Goal: Obtain resource: Obtain resource

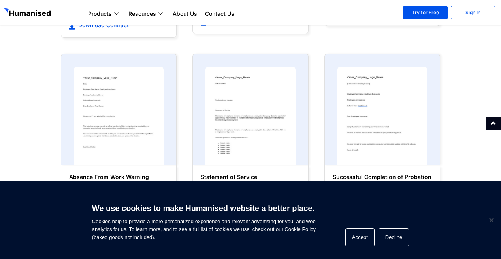
scroll to position [276, 0]
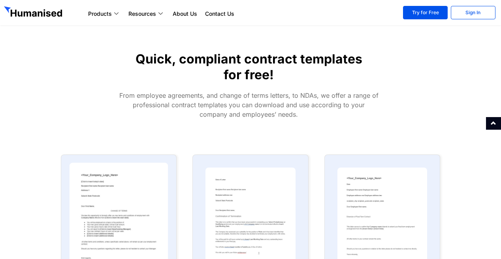
click at [98, 163] on img at bounding box center [118, 217] width 99 height 109
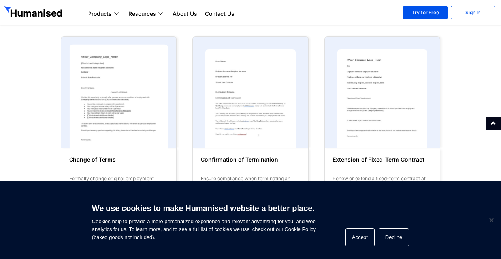
click at [98, 83] on img at bounding box center [118, 98] width 99 height 109
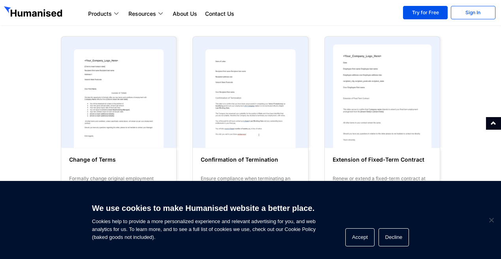
click at [398, 105] on img at bounding box center [381, 98] width 99 height 109
click at [397, 105] on img at bounding box center [381, 98] width 99 height 109
click at [390, 90] on img at bounding box center [381, 98] width 99 height 109
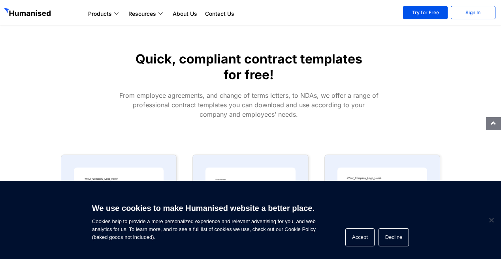
scroll to position [118, 0]
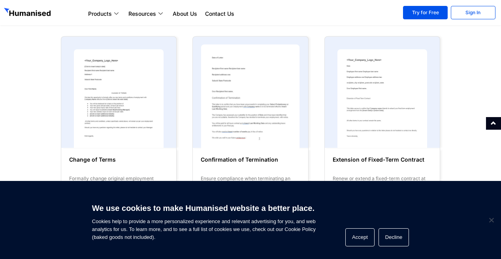
click at [233, 75] on img at bounding box center [250, 98] width 99 height 109
